Goal: Information Seeking & Learning: Learn about a topic

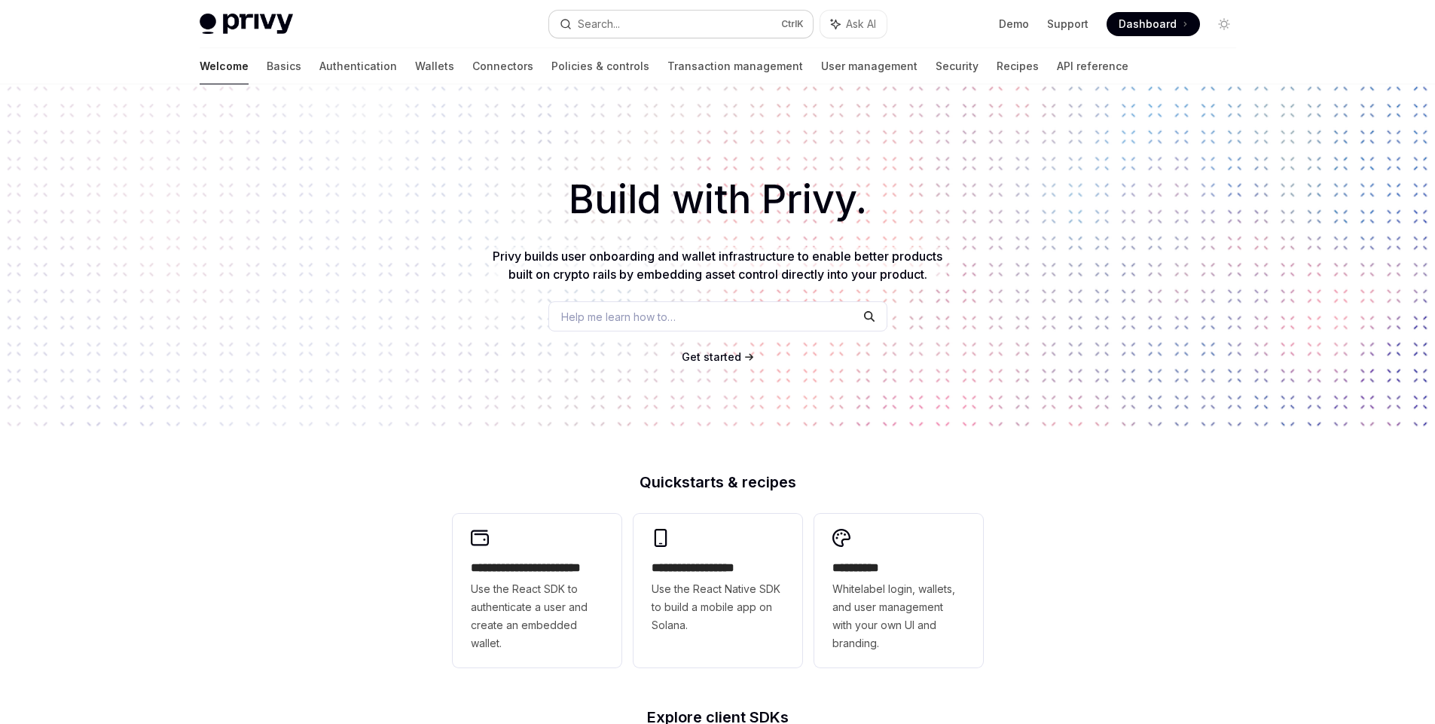
click at [729, 24] on button "Search... Ctrl K" at bounding box center [681, 24] width 264 height 27
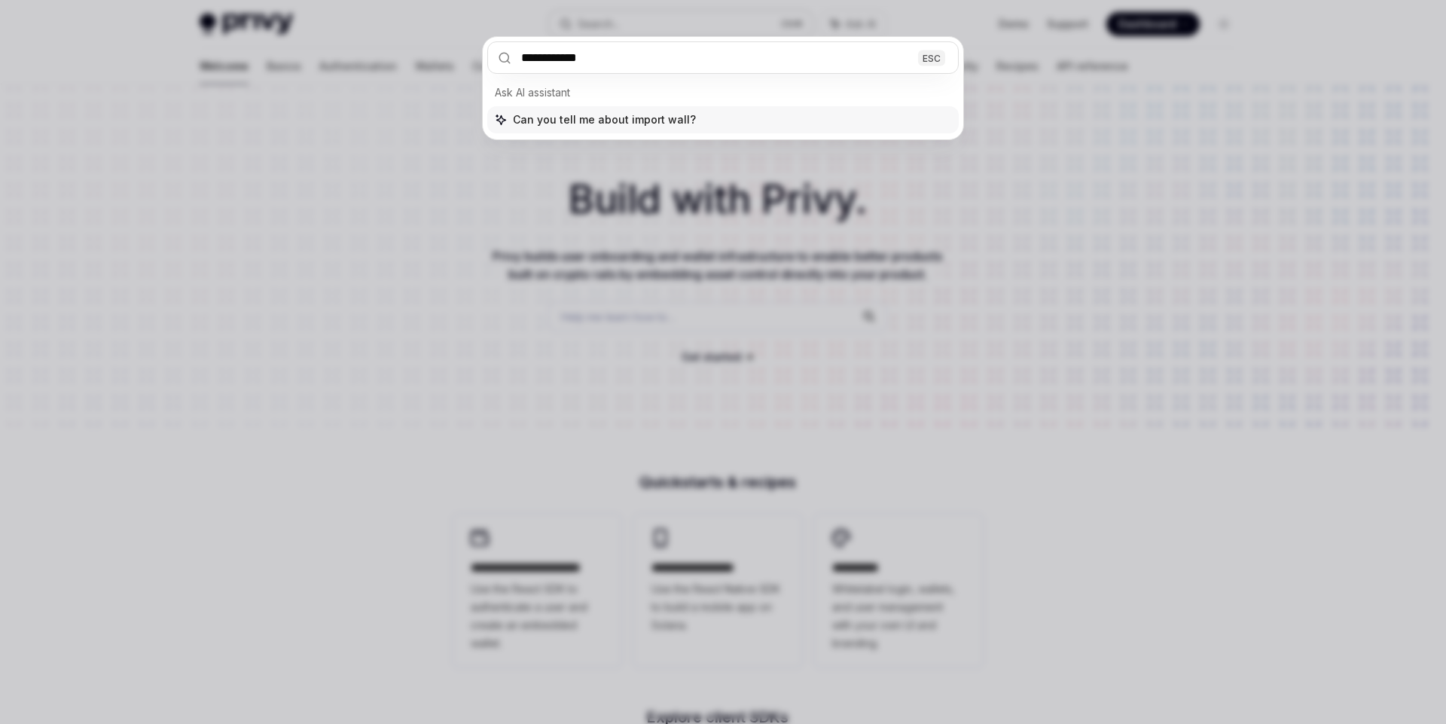
type input "**********"
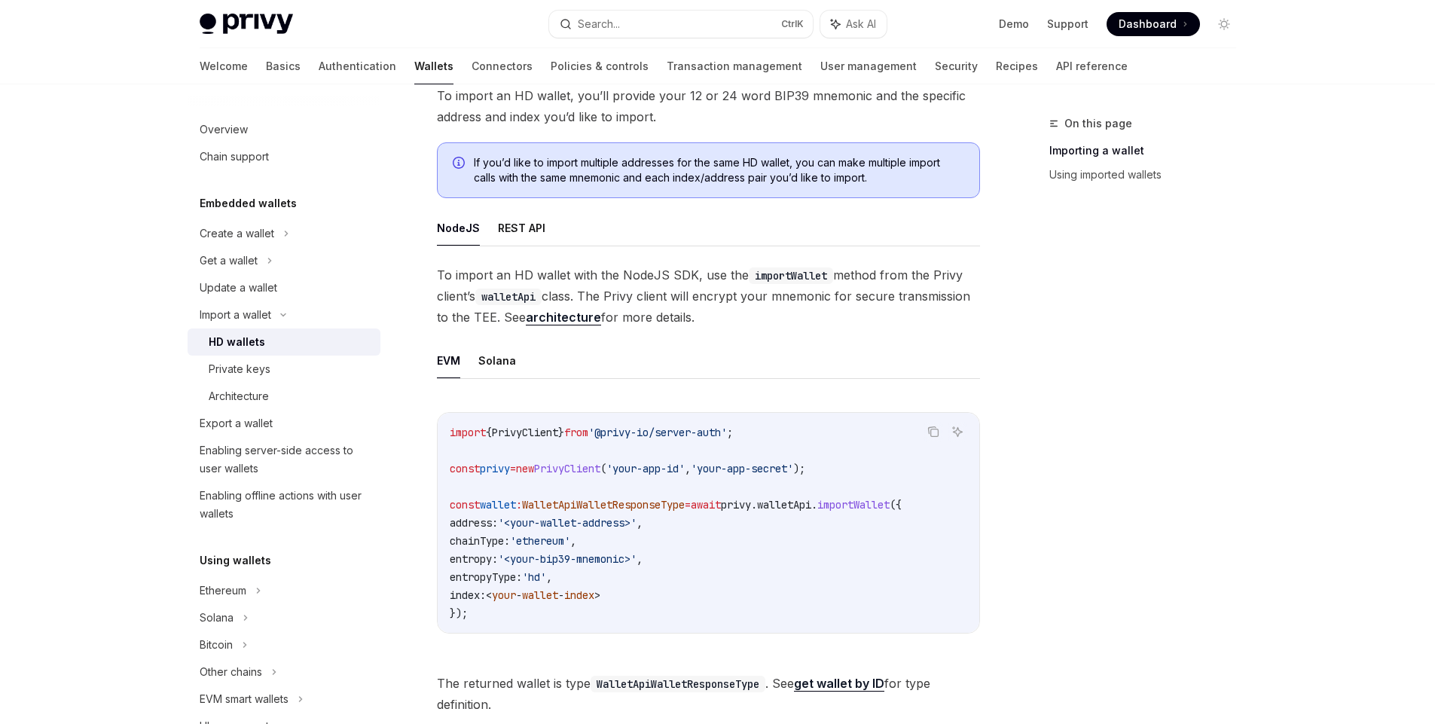
scroll to position [301, 0]
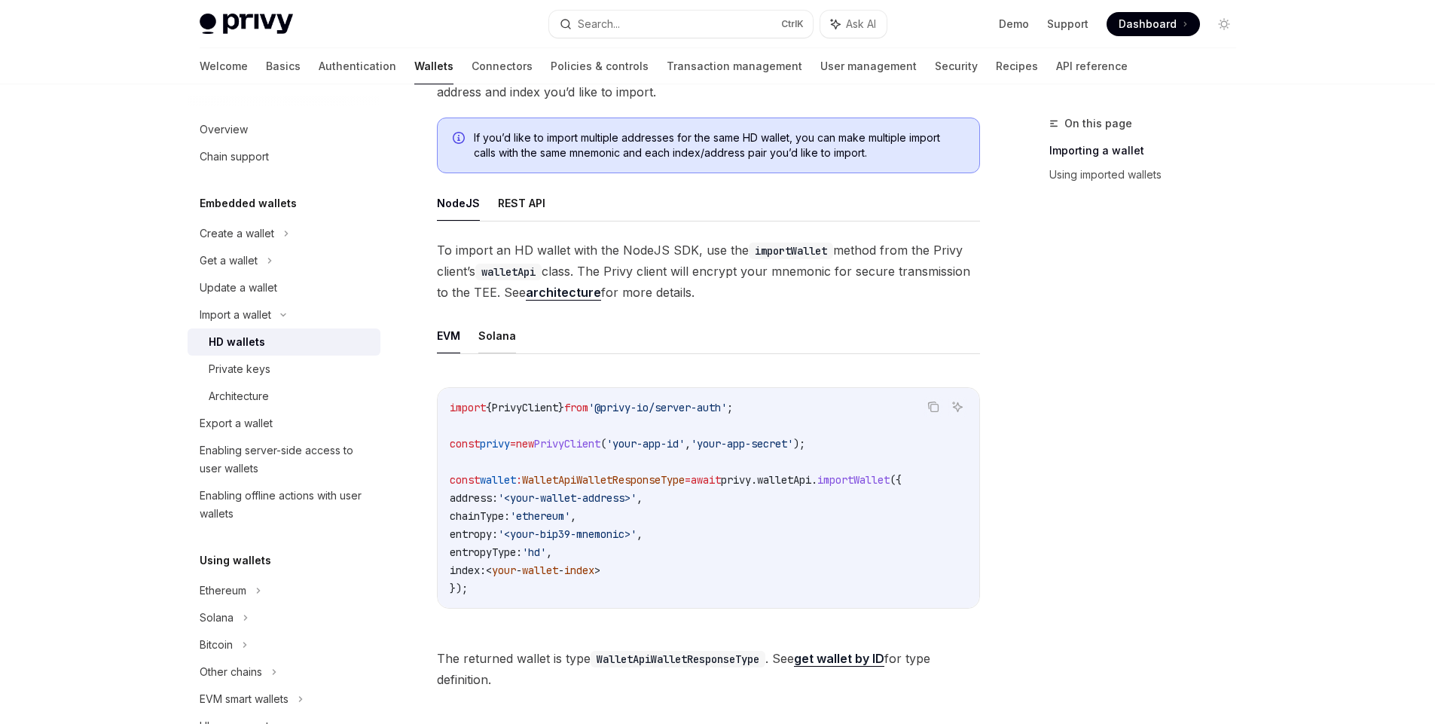
click at [491, 335] on button "Solana" at bounding box center [497, 335] width 38 height 35
click at [517, 207] on button "REST API" at bounding box center [521, 202] width 47 height 35
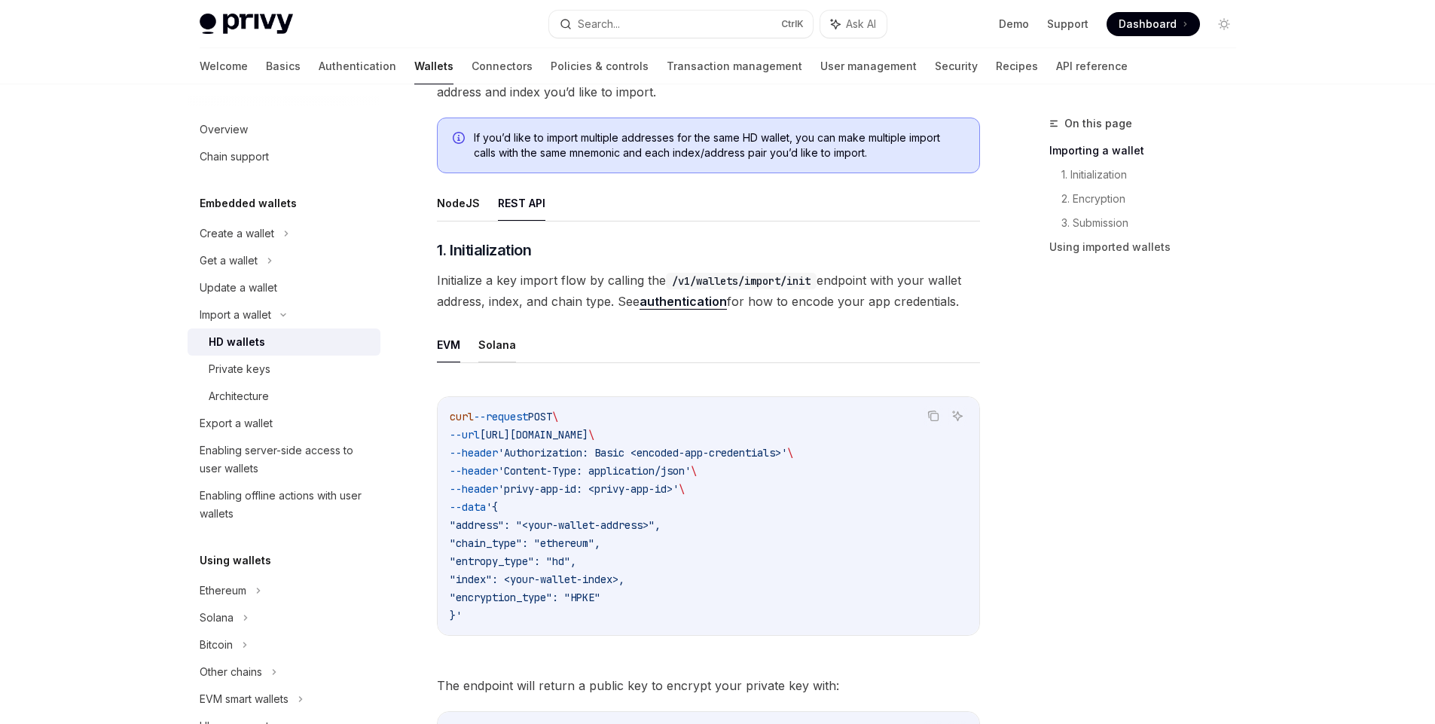
click at [490, 330] on button "Solana" at bounding box center [497, 344] width 38 height 35
click at [466, 188] on button "NodeJS" at bounding box center [458, 202] width 43 height 35
type textarea "*"
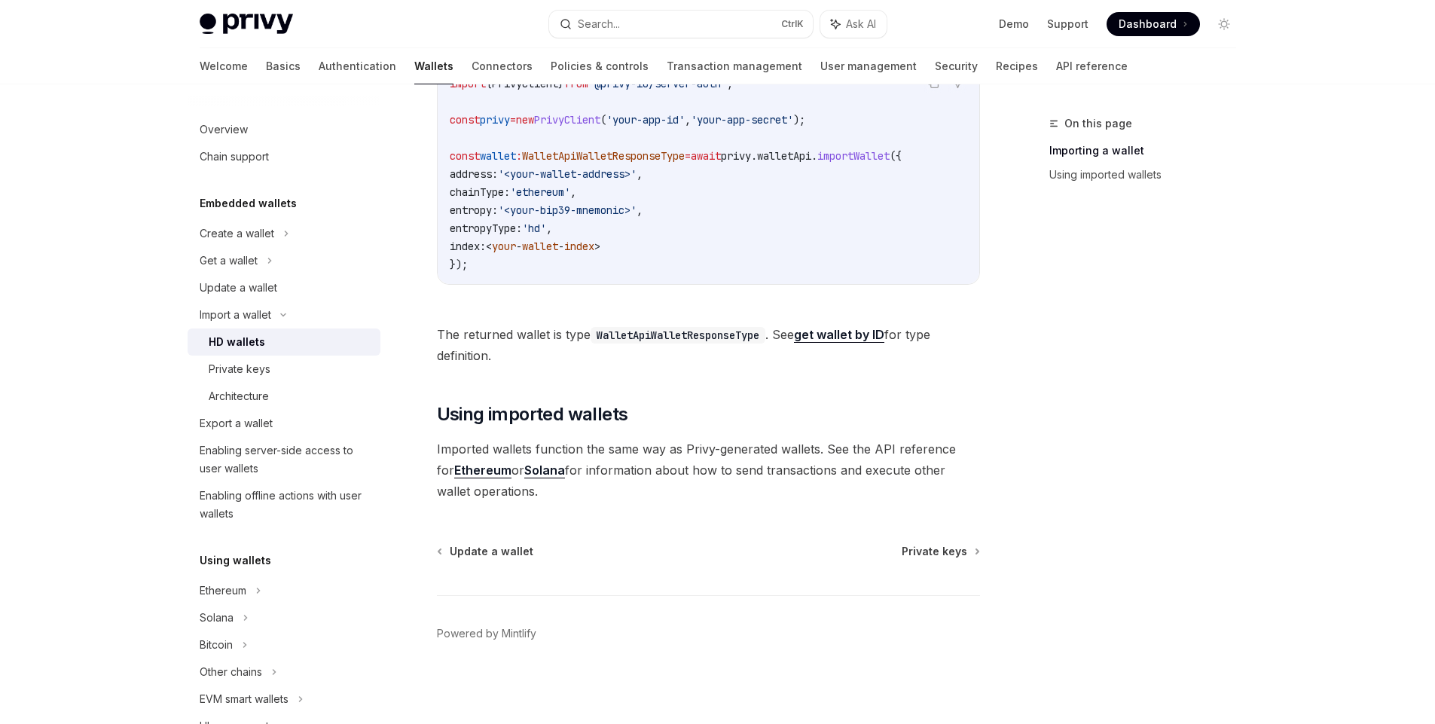
scroll to position [633, 0]
